Goal: Information Seeking & Learning: Learn about a topic

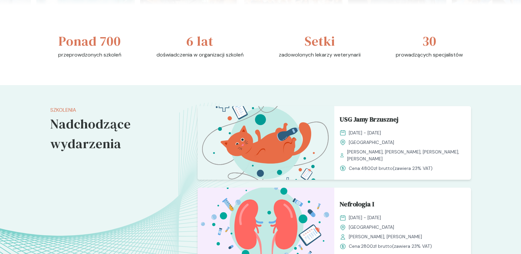
scroll to position [407, 0]
click at [282, 145] on img at bounding box center [266, 143] width 137 height 74
click at [359, 120] on span "USG Jamy Brzusznej" at bounding box center [369, 120] width 59 height 12
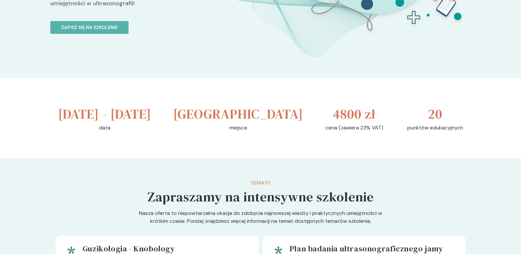
scroll to position [181, 0]
click at [357, 158] on div "18 - 19 październik 2025 data Kraków miejsce 4800 zł cena (zawiera 23% VAT) 20 …" at bounding box center [260, 118] width 421 height 80
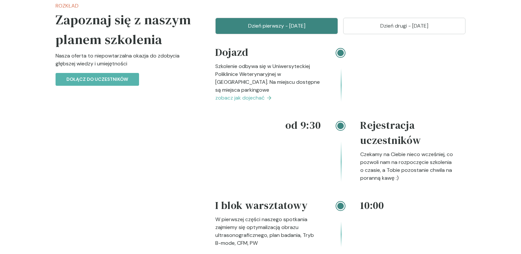
scroll to position [696, 0]
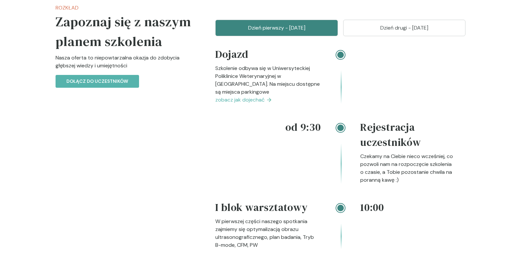
click at [393, 32] on p "Dzień drugi - 19 październik" at bounding box center [404, 28] width 106 height 8
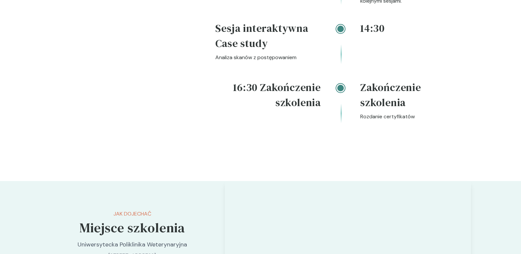
scroll to position [971, 0]
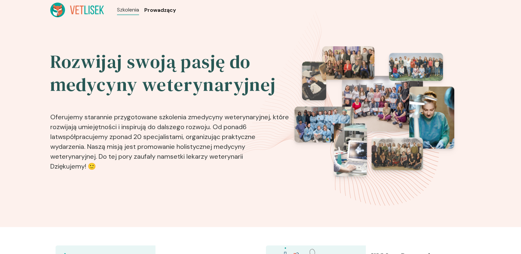
click at [157, 11] on span "Prowadzący" at bounding box center [160, 10] width 32 height 8
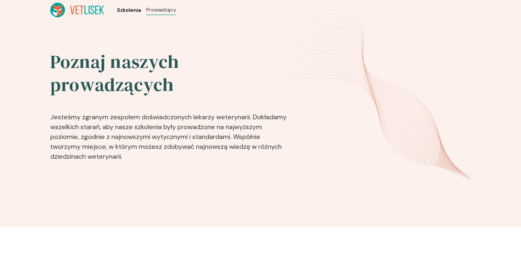
click at [131, 9] on span "Szkolenia" at bounding box center [129, 10] width 24 height 8
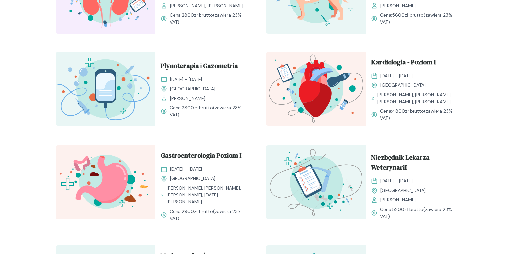
scroll to position [376, 0]
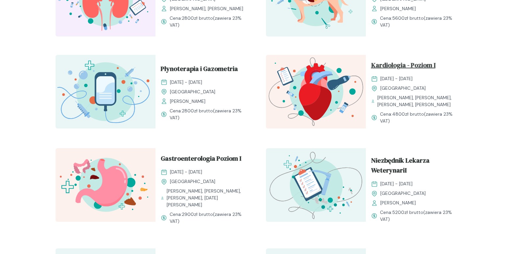
click at [396, 64] on span "Kardiologia - Poziom I" at bounding box center [403, 66] width 64 height 12
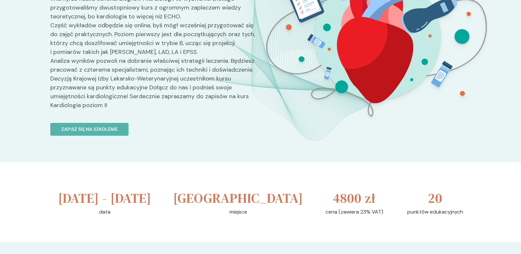
scroll to position [98, 0]
